Goal: Information Seeking & Learning: Learn about a topic

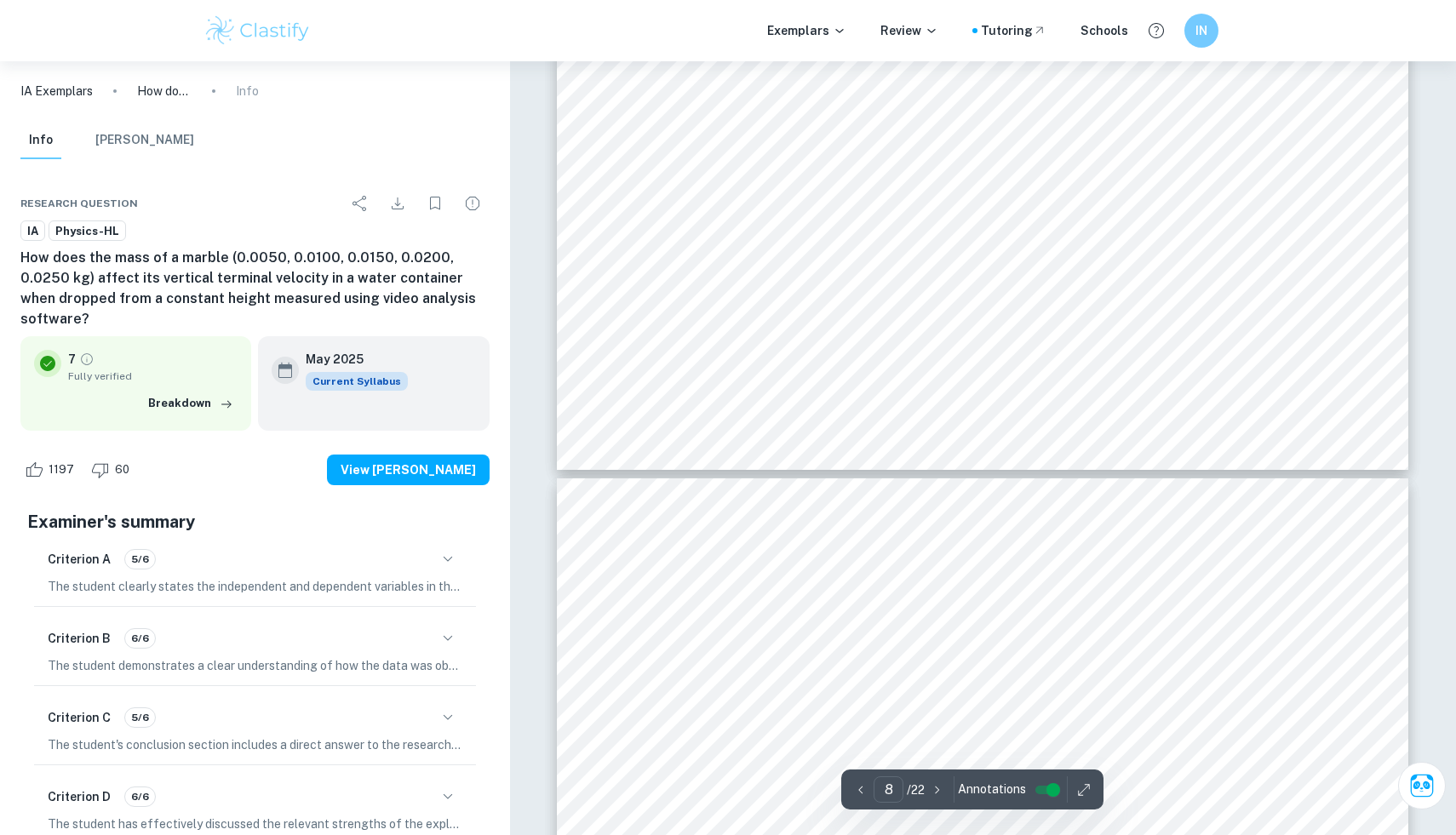
scroll to position [9429, 0]
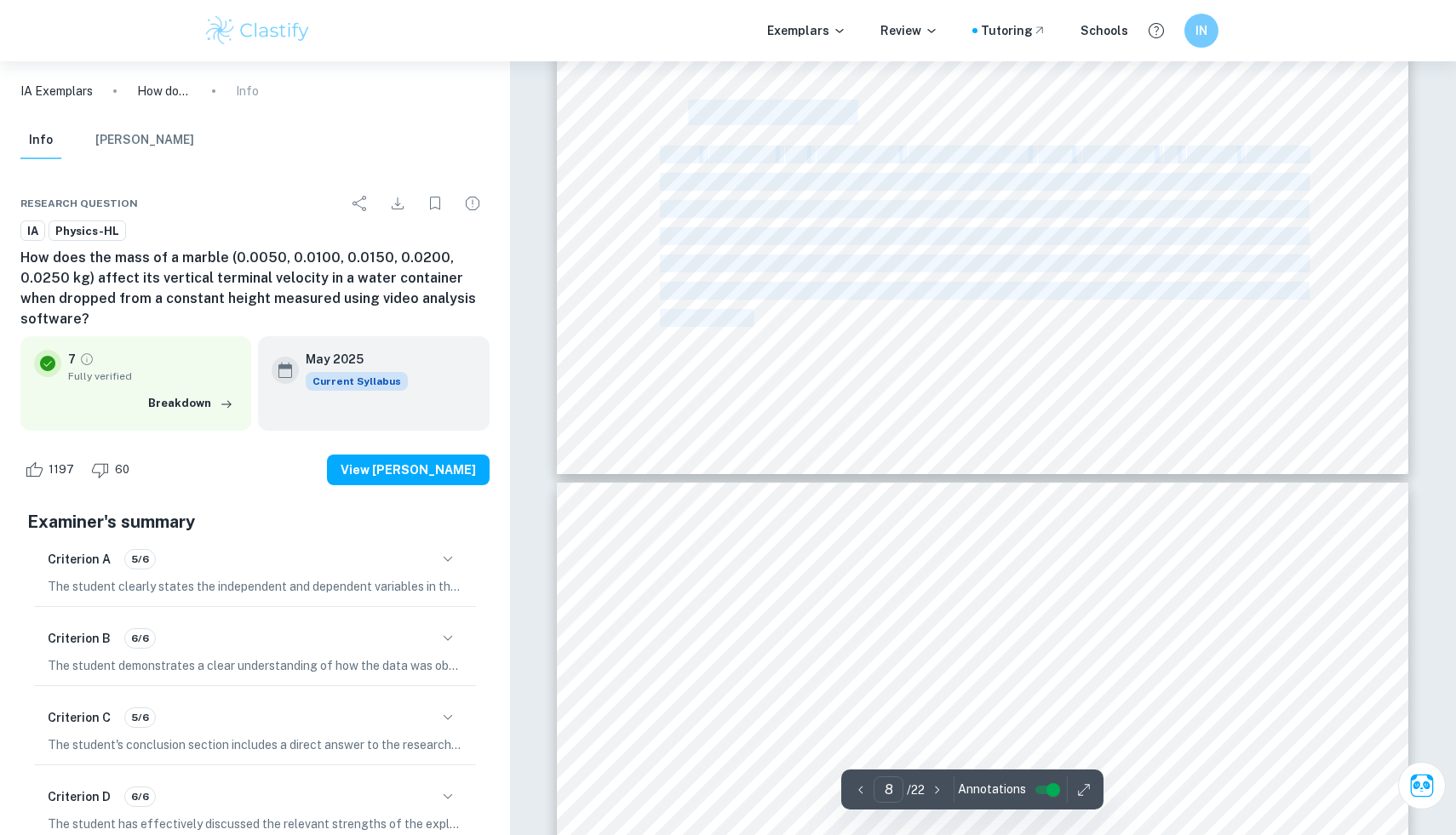
drag, startPoint x: 691, startPoint y: 111, endPoint x: 769, endPoint y: 323, distance: 225.9
copy div "Preliminary Trials While preparing the experiment, preliminary trials were cond…"
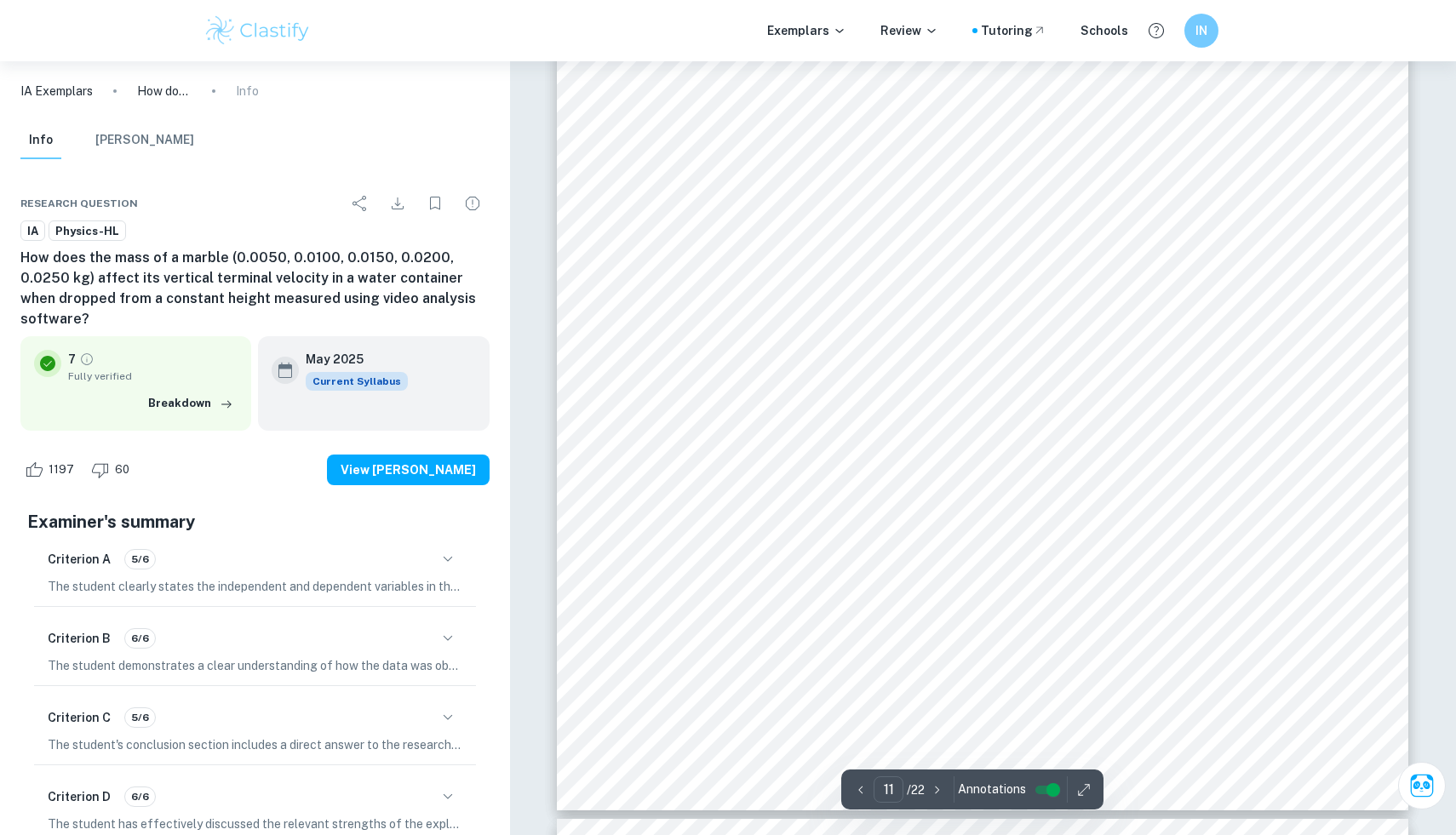
scroll to position [12727, 0]
drag, startPoint x: 659, startPoint y: 278, endPoint x: 977, endPoint y: 311, distance: 319.7
click at [977, 311] on div "11 The slopes were applied to the linear sections of the graphs, where the corr…" at bounding box center [982, 210] width 851 height 1203
copy div "All data processing will be presented in the form of a formula and a sample cal…"
click at [653, 443] on div "11 The slopes were applied to the linear sections of the graphs, where the corr…" at bounding box center [982, 210] width 851 height 1203
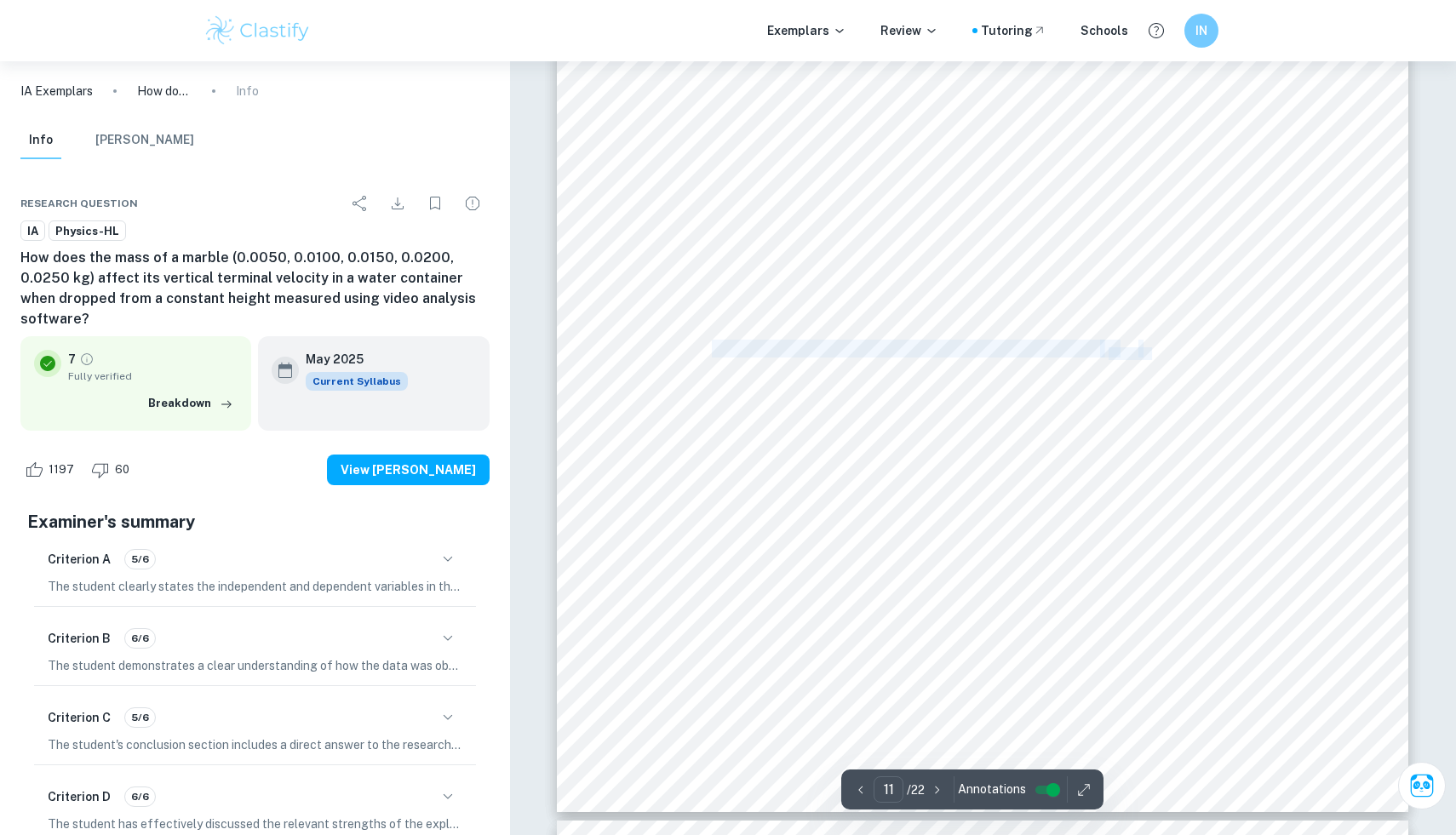
drag, startPoint x: 714, startPoint y: 348, endPoint x: 1146, endPoint y: 346, distance: 432.0
click at [1146, 346] on div "11 The slopes were applied to the linear sections of the graphs, where the corr…" at bounding box center [982, 210] width 851 height 1203
copy div "Calculating the average terminal velocity of the sphere (  ý ýÿ )"
click at [642, 435] on div "11 The slopes were applied to the linear sections of the graphs, where the corr…" at bounding box center [982, 210] width 851 height 1203
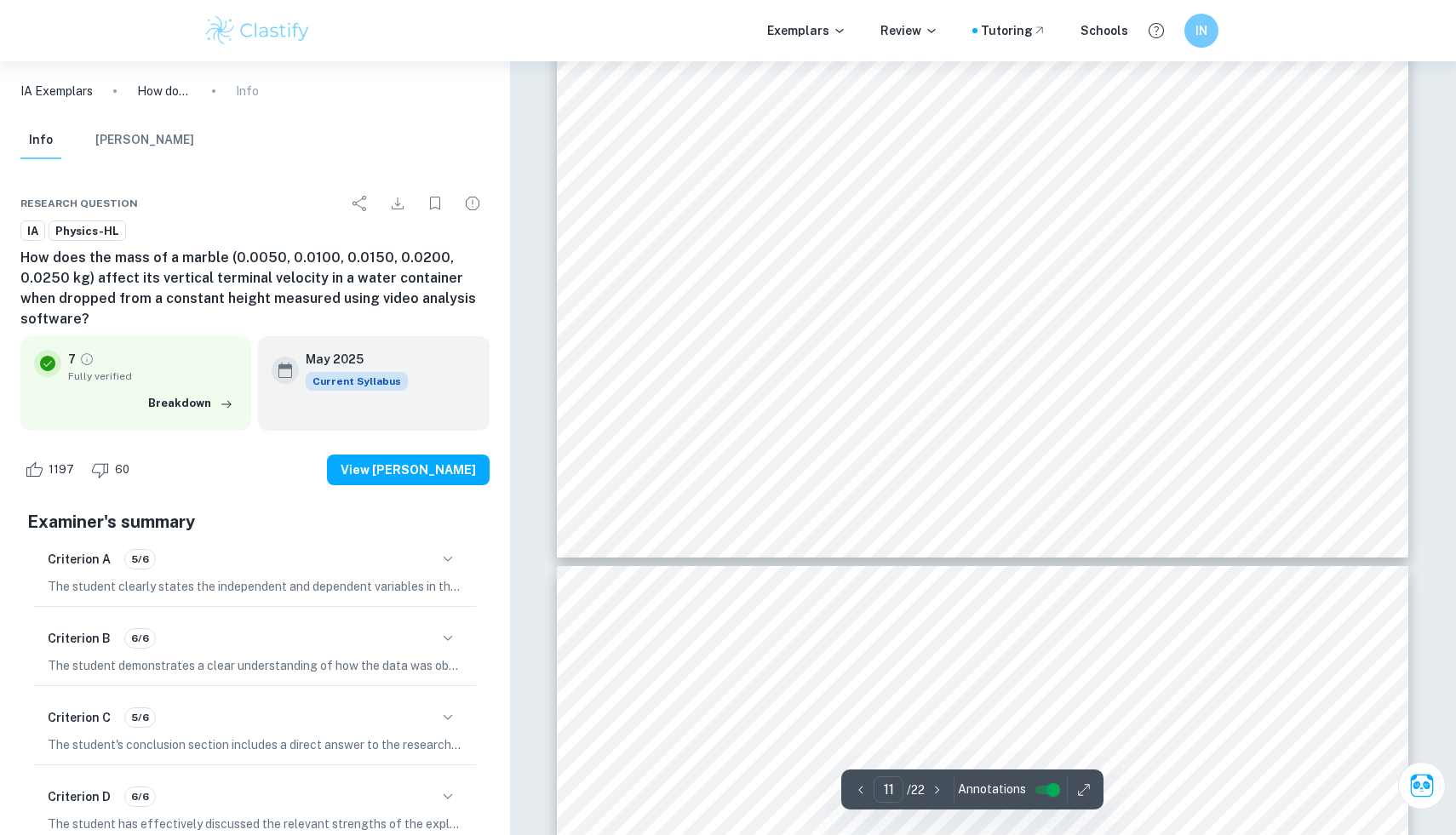
scroll to position [12983, 0]
drag, startPoint x: 713, startPoint y: 248, endPoint x: 1026, endPoint y: 267, distance: 313.6
copy div "Calculating the uncertainty propagation of the average terminal velocity (& ý …"
